Goal: Task Accomplishment & Management: Manage account settings

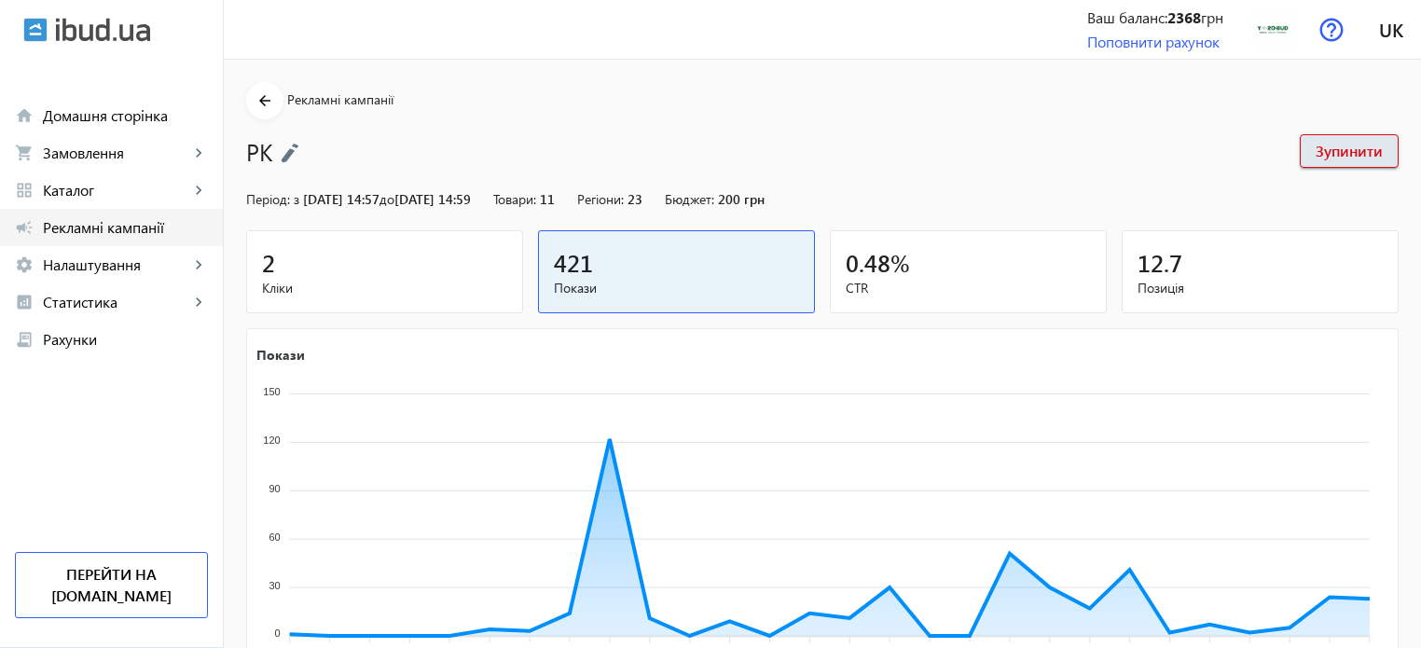
click at [102, 227] on span "Рекламні кампанії" at bounding box center [125, 227] width 165 height 19
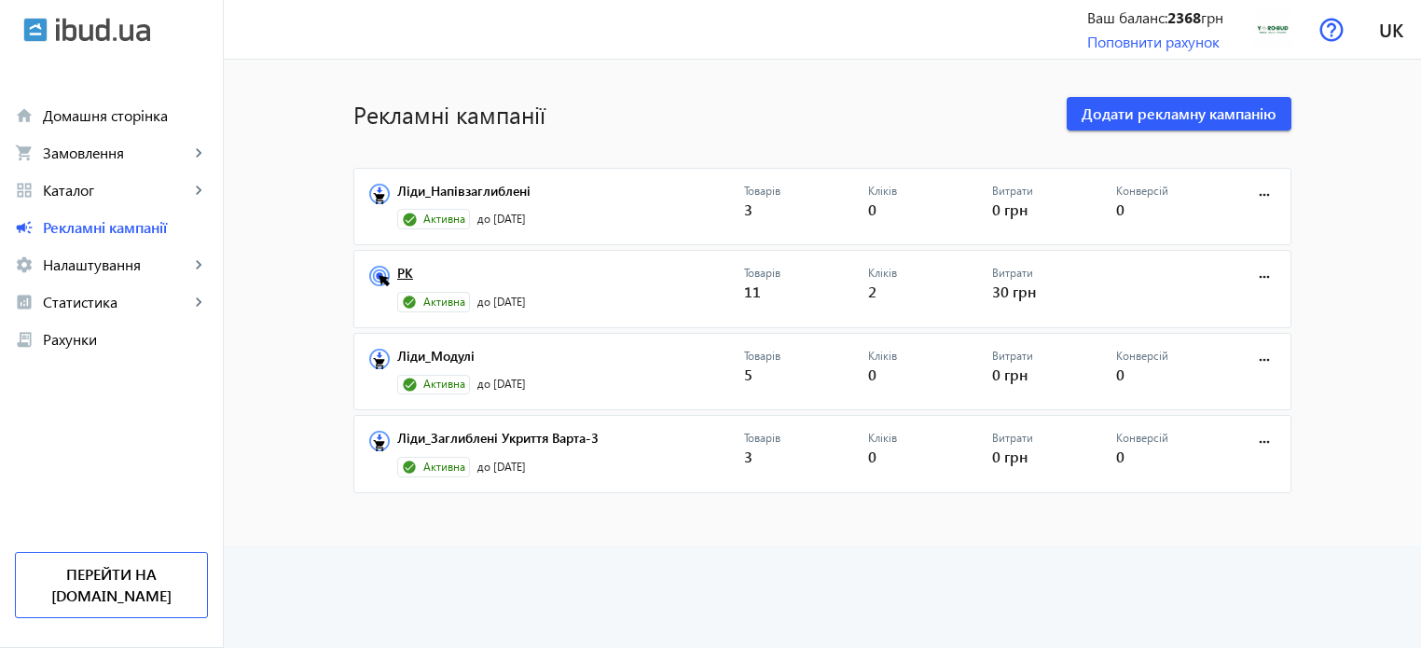
click at [397, 272] on link "РК" at bounding box center [570, 279] width 347 height 26
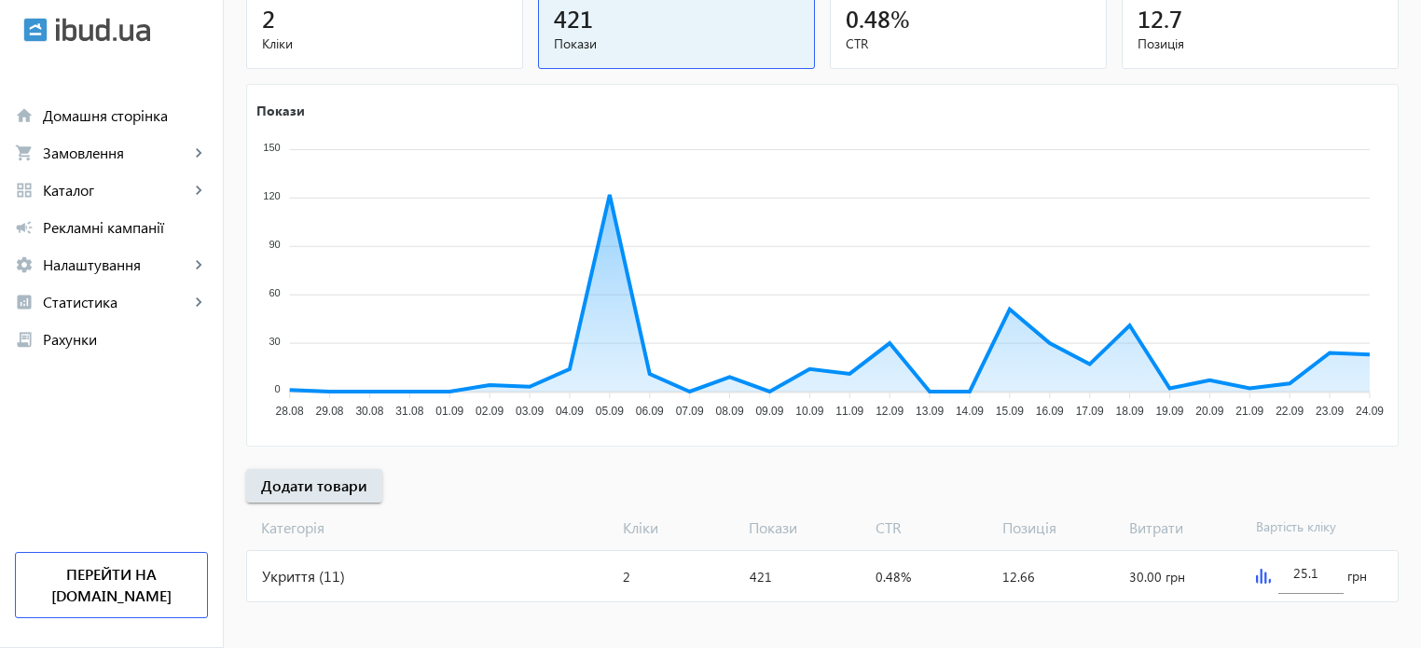
scroll to position [253, 0]
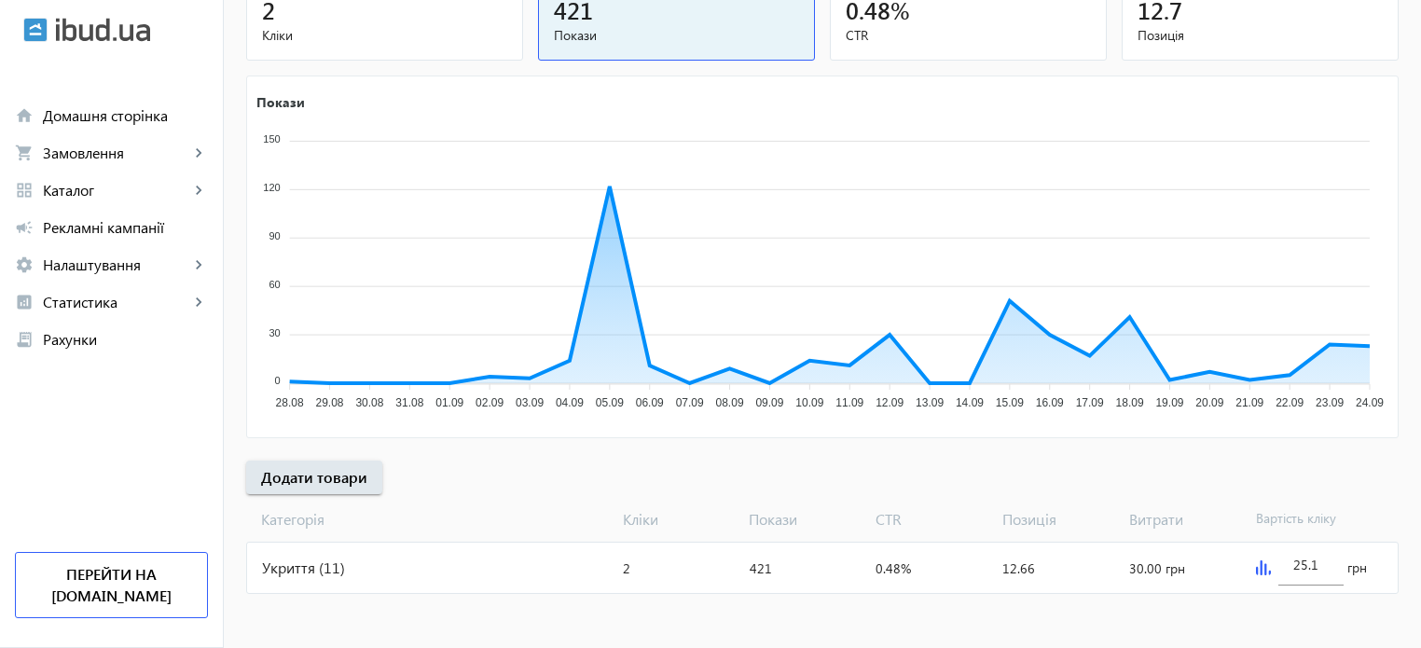
click at [1261, 563] on img at bounding box center [1263, 568] width 15 height 15
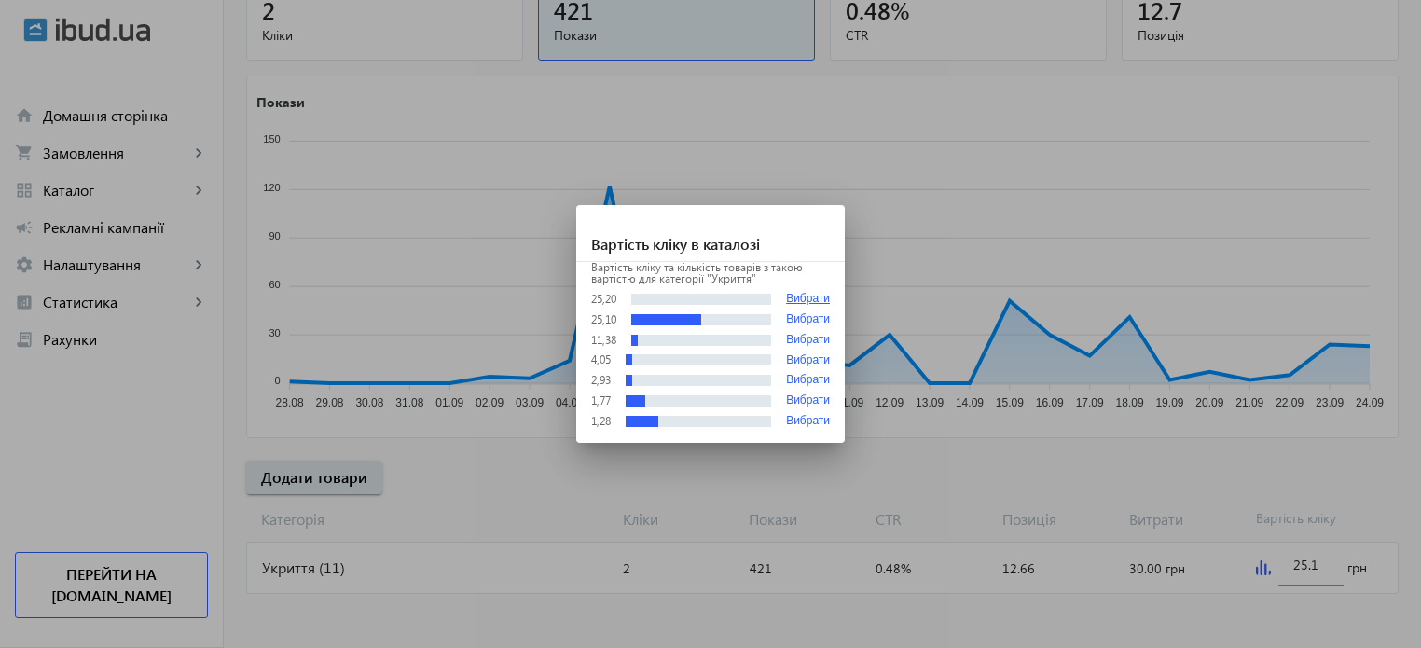
click at [824, 300] on button "Вибрати" at bounding box center [808, 299] width 44 height 14
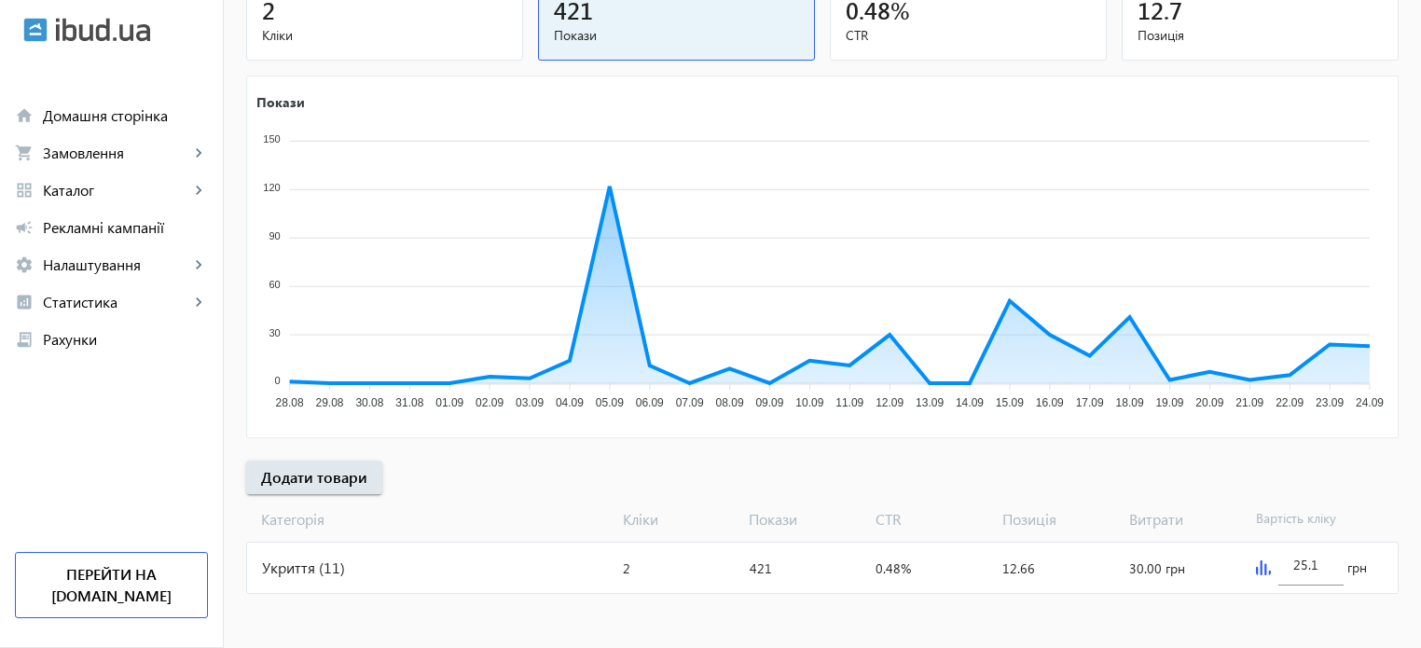
type input "25.2"
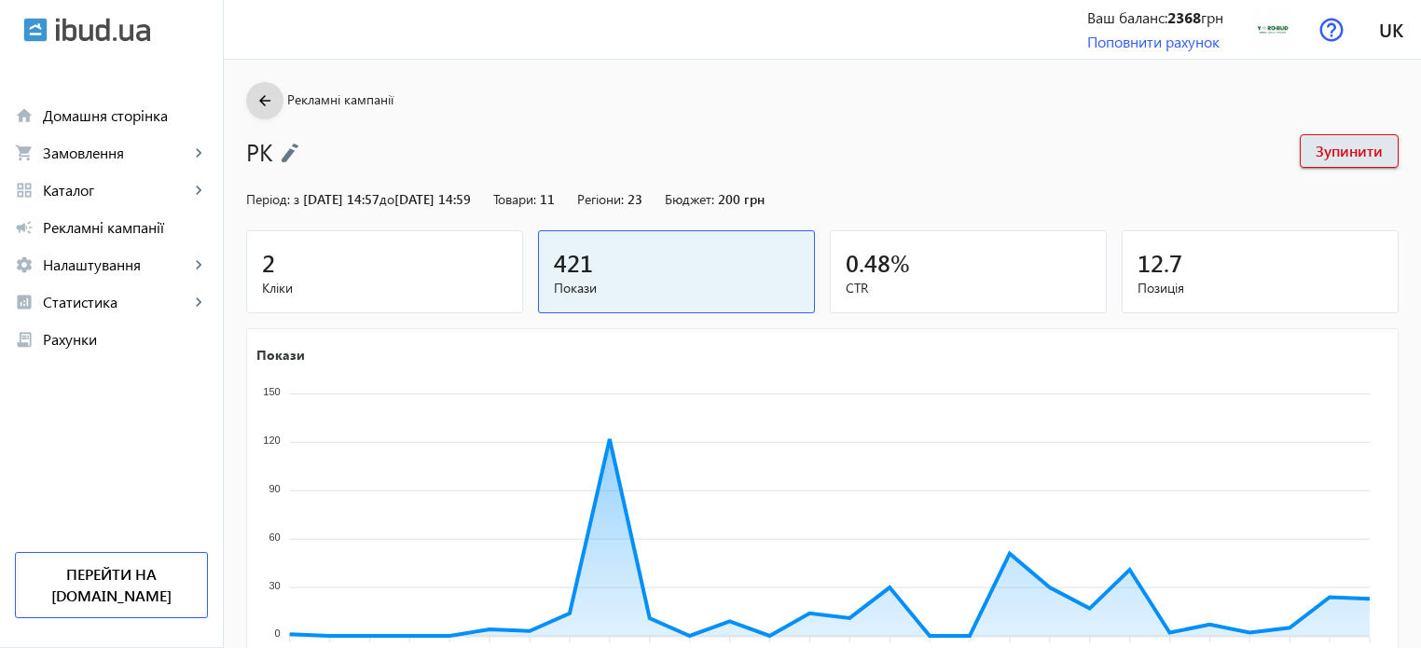
click at [259, 103] on mat-icon "arrow_back" at bounding box center [265, 101] width 23 height 23
